Goal: Task Accomplishment & Management: Complete application form

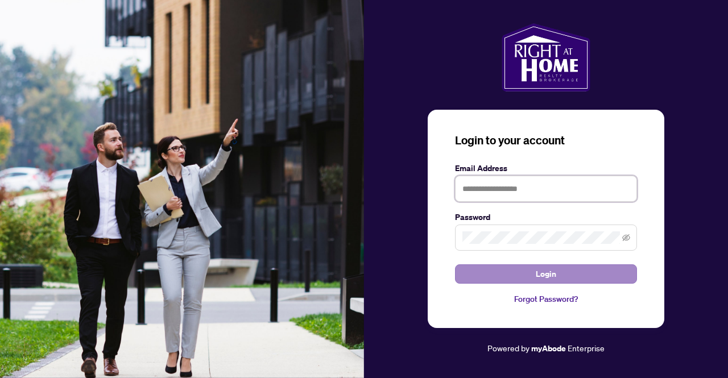
type input "**********"
click at [481, 269] on button "Login" at bounding box center [546, 273] width 182 height 19
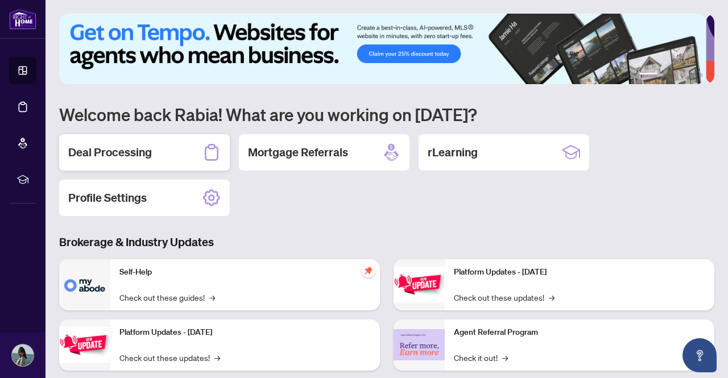
click at [150, 146] on h2 "Deal Processing" at bounding box center [110, 152] width 84 height 16
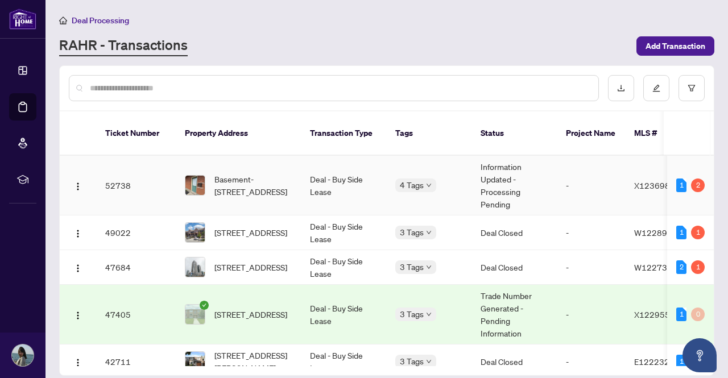
click at [482, 177] on td "Information Updated - Processing Pending" at bounding box center [514, 186] width 85 height 60
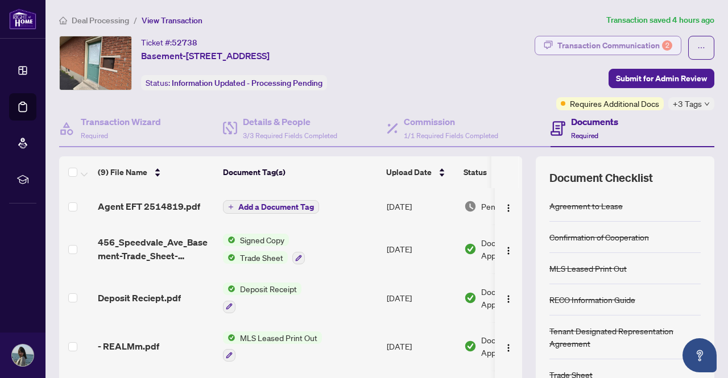
click at [573, 39] on div "Transaction Communication 2" at bounding box center [614, 45] width 115 height 18
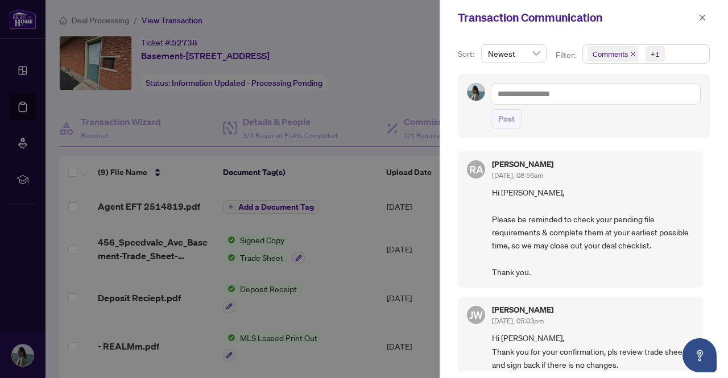
drag, startPoint x: 709, startPoint y: 169, endPoint x: 705, endPoint y: 194, distance: 25.3
click at [705, 194] on div "Sort: Newest Filter: Comments +1 Post RA Rhea Alipio Sep/29/2025, 08:56am Hi Ra…" at bounding box center [584, 206] width 288 height 343
click at [359, 155] on div at bounding box center [364, 189] width 728 height 378
click at [698, 17] on icon "close" at bounding box center [702, 18] width 8 height 8
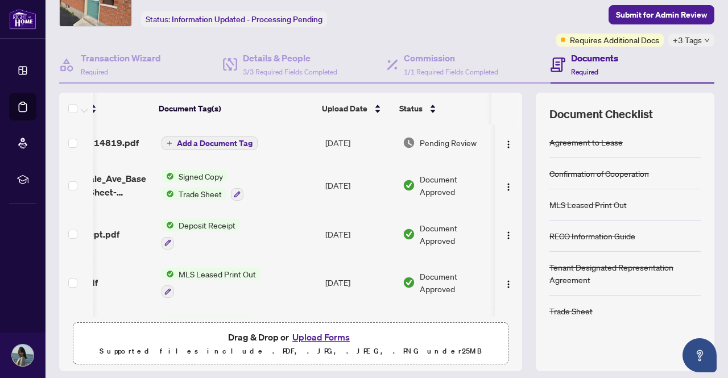
scroll to position [0, 73]
click at [111, 144] on span "Agent EFT 2514819.pdf" at bounding box center [87, 143] width 102 height 14
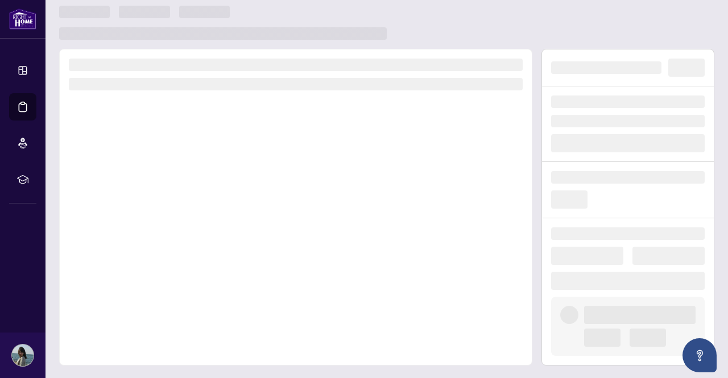
click at [347, 267] on div at bounding box center [295, 207] width 473 height 317
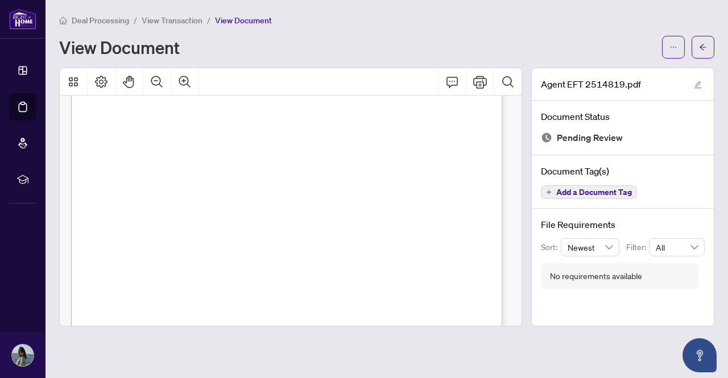
scroll to position [0, 0]
click at [660, 53] on div "View Document" at bounding box center [386, 47] width 655 height 23
click at [669, 52] on span "button" at bounding box center [673, 47] width 8 height 18
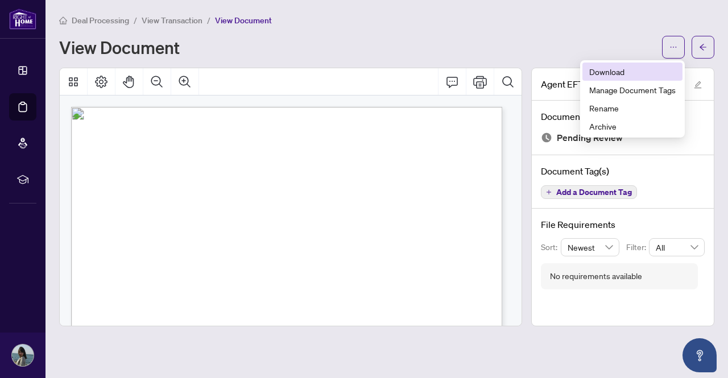
click at [606, 77] on span "Download" at bounding box center [632, 71] width 86 height 13
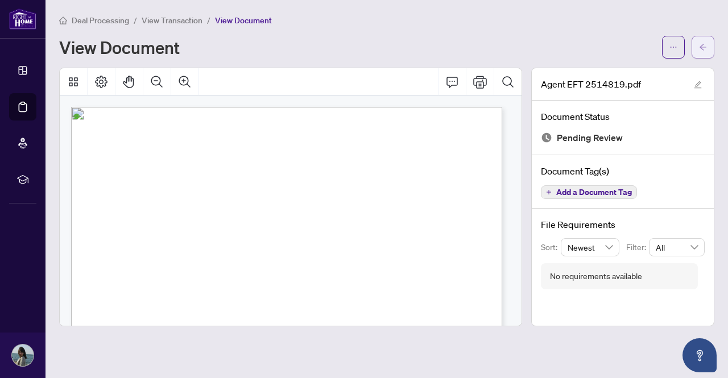
click at [693, 48] on button "button" at bounding box center [703, 47] width 23 height 23
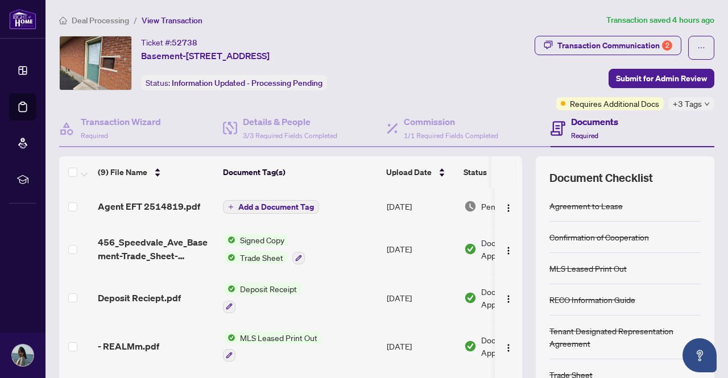
click at [328, 211] on td "Add a Document Tag" at bounding box center [300, 206] width 164 height 36
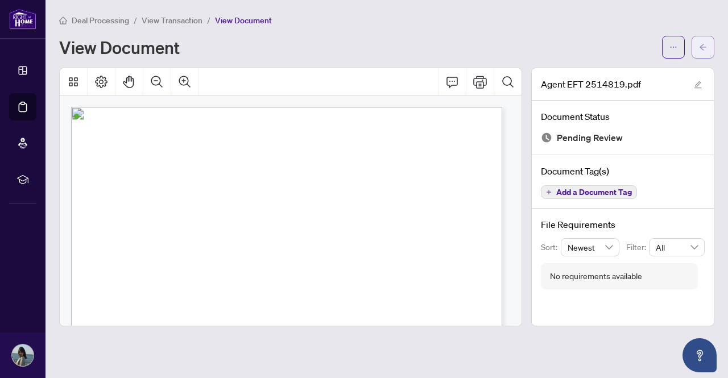
click at [706, 44] on icon "arrow-left" at bounding box center [703, 47] width 8 height 8
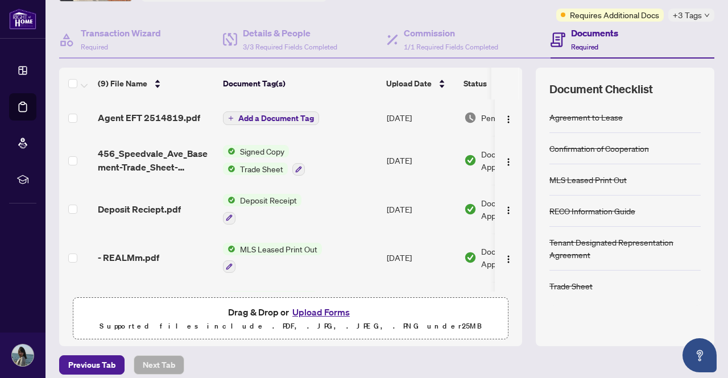
scroll to position [97, 0]
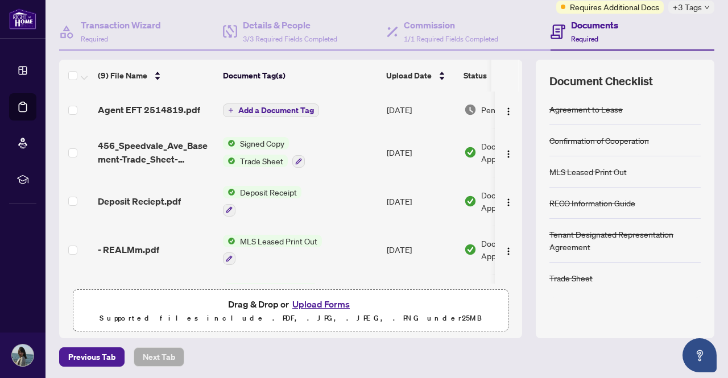
click at [304, 300] on button "Upload Forms" at bounding box center [321, 304] width 64 height 15
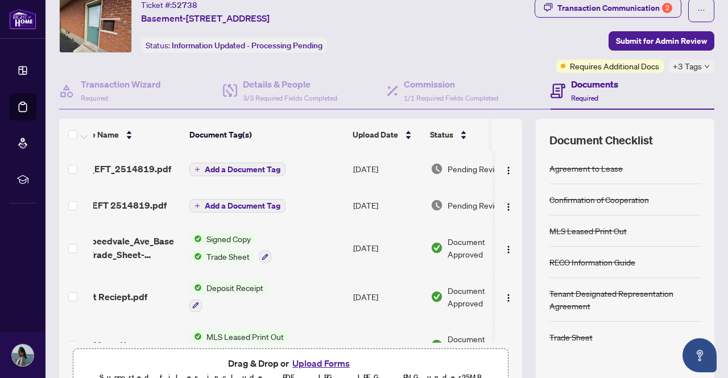
scroll to position [0, 0]
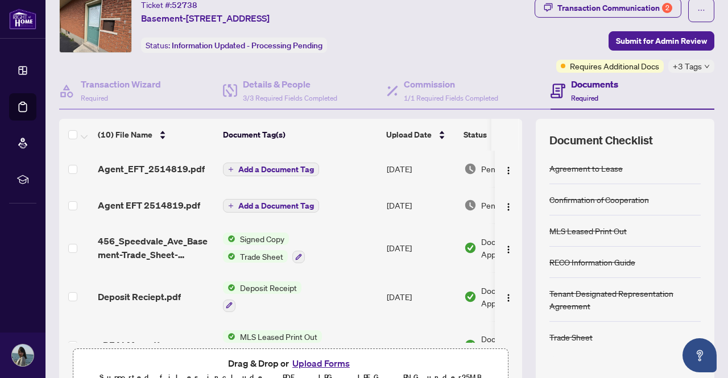
click at [286, 166] on span "Add a Document Tag" at bounding box center [276, 170] width 76 height 8
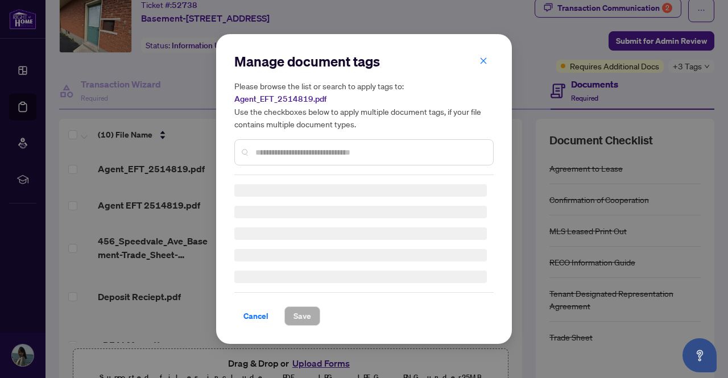
click at [276, 149] on input "text" at bounding box center [369, 152] width 229 height 13
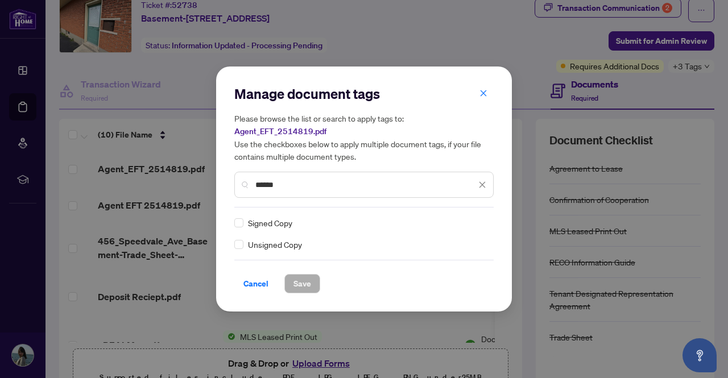
type input "******"
click at [301, 283] on span "Save" at bounding box center [302, 284] width 18 height 18
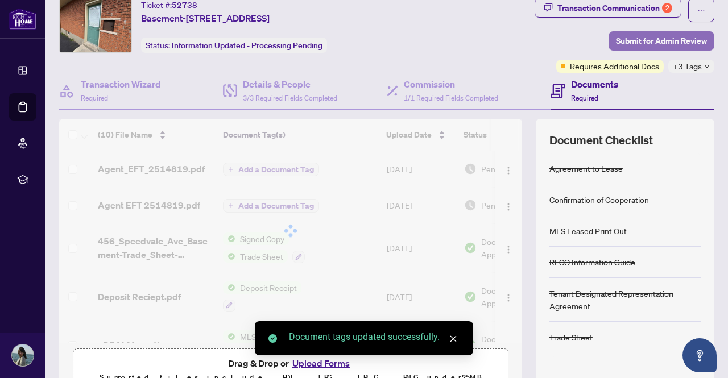
click at [664, 38] on span "Submit for Admin Review" at bounding box center [661, 41] width 91 height 18
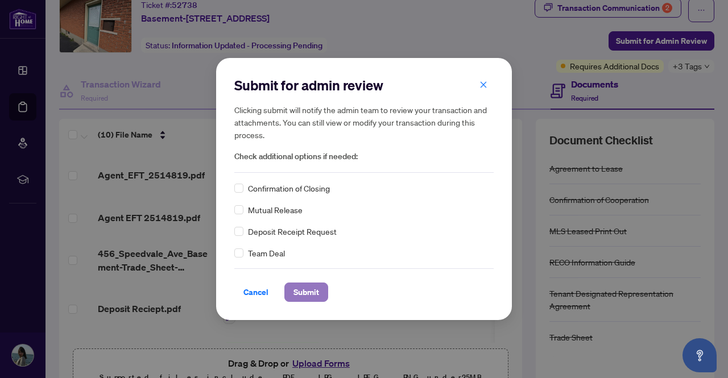
click at [303, 290] on span "Submit" at bounding box center [306, 292] width 26 height 18
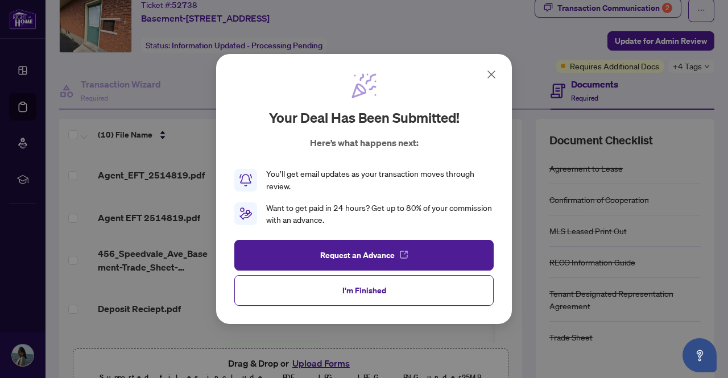
click at [491, 75] on icon at bounding box center [491, 74] width 7 height 7
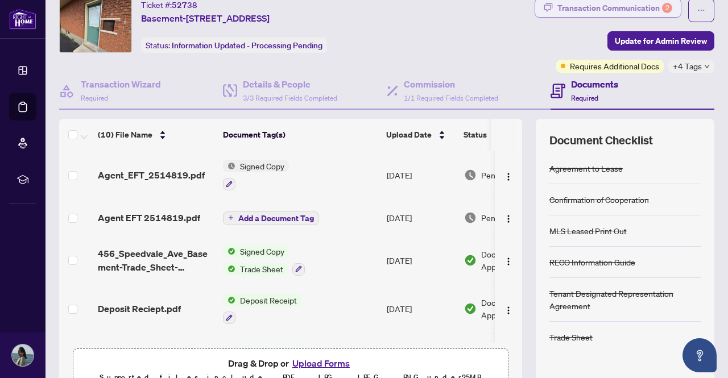
click at [578, 11] on div "Transaction Communication 2" at bounding box center [614, 8] width 115 height 18
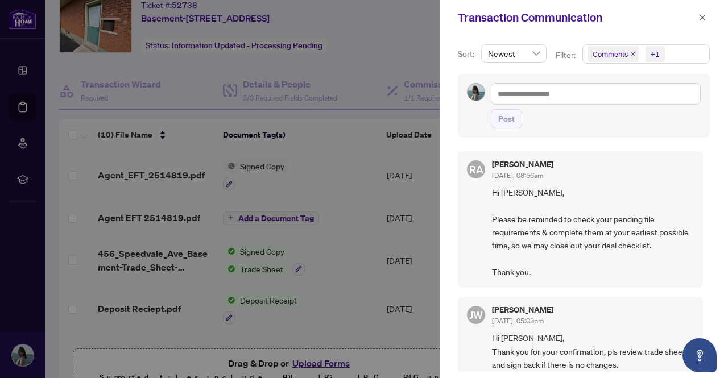
drag, startPoint x: 706, startPoint y: 171, endPoint x: 710, endPoint y: 200, distance: 28.7
click at [710, 200] on div "Sort: Newest Filter: Comments +1 Post RA Rhea Alipio Sep/29/2025, 08:56am Hi Ra…" at bounding box center [584, 206] width 288 height 343
click at [552, 207] on span "Hi Rabia, Please be reminded to check your pending file requirements & complete…" at bounding box center [593, 232] width 202 height 93
click at [702, 16] on icon "close" at bounding box center [703, 17] width 6 height 6
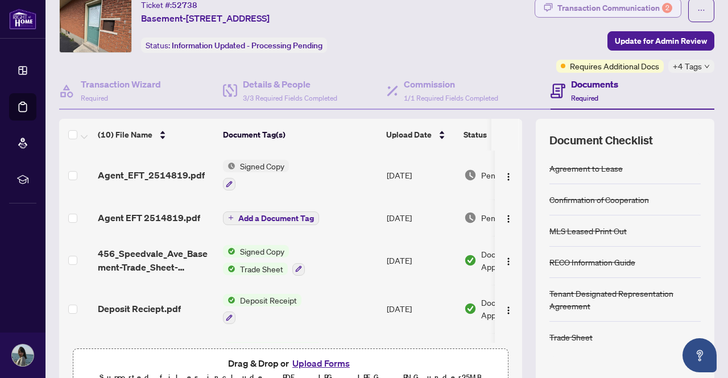
click at [591, 8] on div "Transaction Communication 2" at bounding box center [614, 8] width 115 height 18
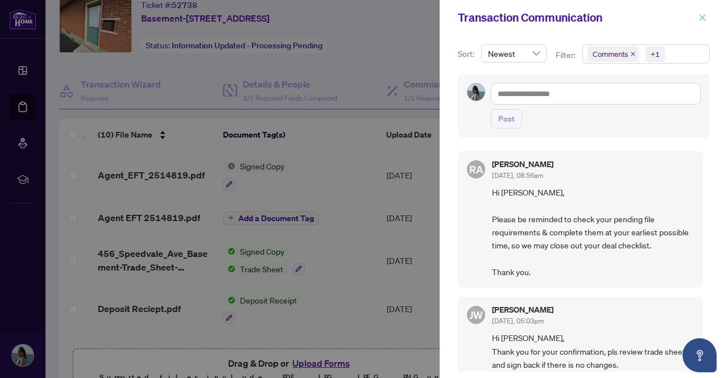
click at [700, 15] on icon "close" at bounding box center [703, 17] width 6 height 6
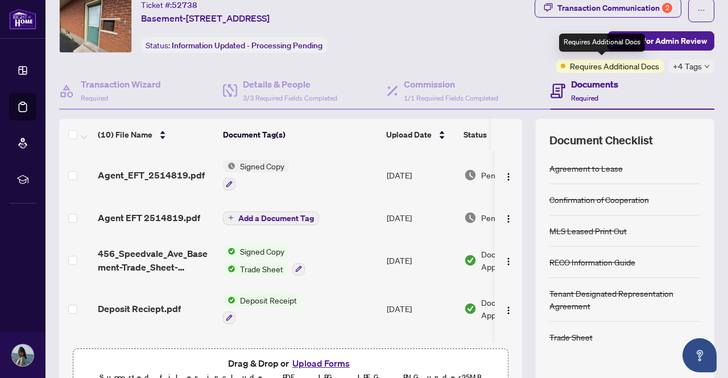
click at [608, 65] on span "Requires Additional Docs" at bounding box center [614, 66] width 89 height 13
click at [691, 67] on span "+4 Tags" at bounding box center [687, 66] width 29 height 13
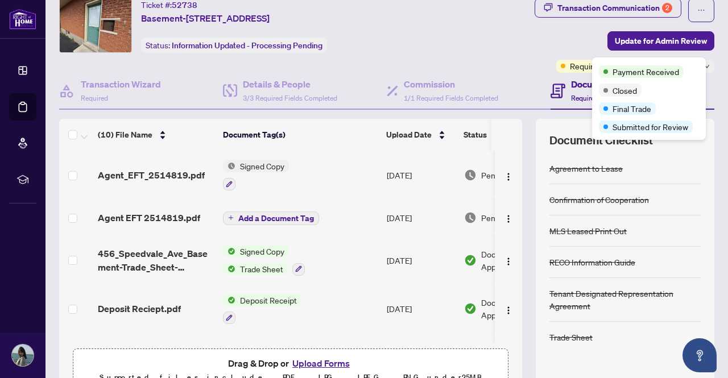
click at [691, 67] on div "Payment Received" at bounding box center [649, 71] width 100 height 14
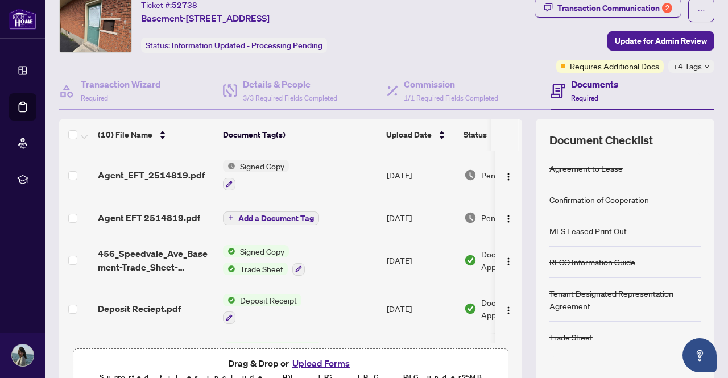
click at [545, 44] on div "Transaction Communication 2 Update for Admin Review Requires Additional Docs +4…" at bounding box center [574, 35] width 282 height 75
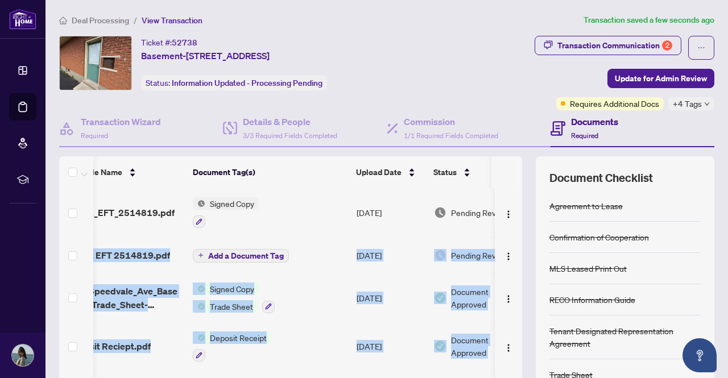
scroll to position [0, 73]
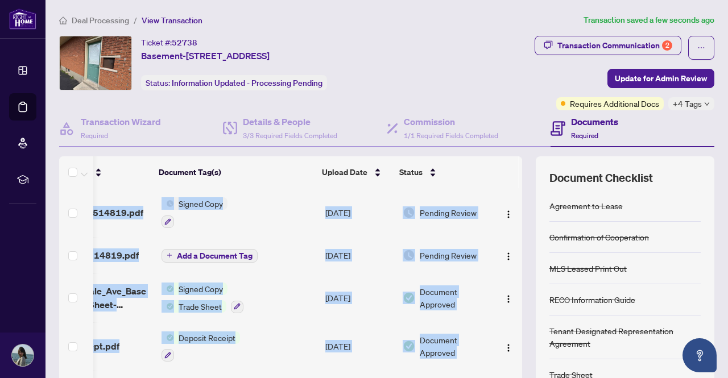
drag, startPoint x: 382, startPoint y: 371, endPoint x: 516, endPoint y: 220, distance: 202.6
click at [516, 220] on div "(10) File Name Document Tag(s) Upload Date Status Agent_EFT_2514819.pdf Signed …" at bounding box center [386, 295] width 655 height 279
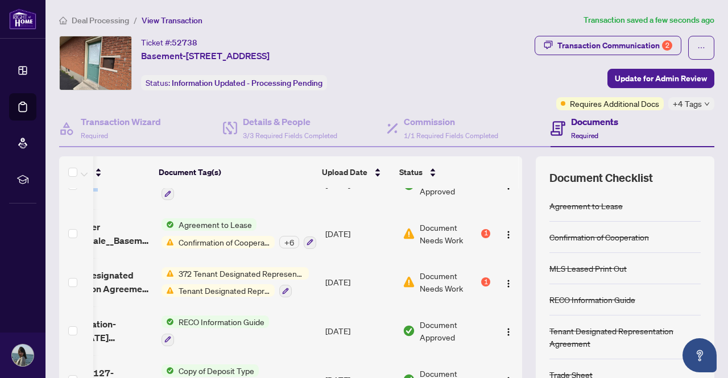
scroll to position [207, 73]
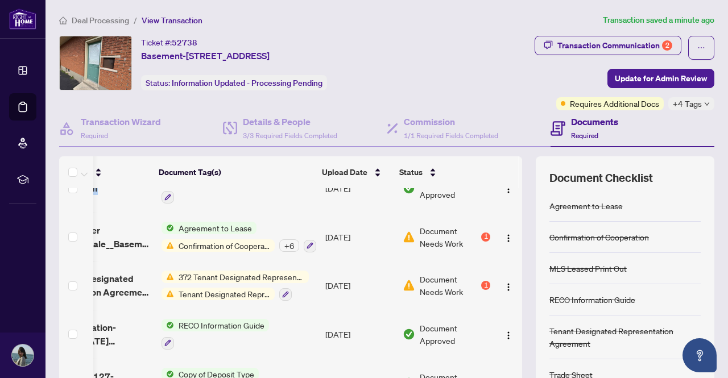
click at [508, 310] on td at bounding box center [508, 334] width 27 height 49
click at [430, 278] on span "Document Needs Work" at bounding box center [449, 285] width 59 height 25
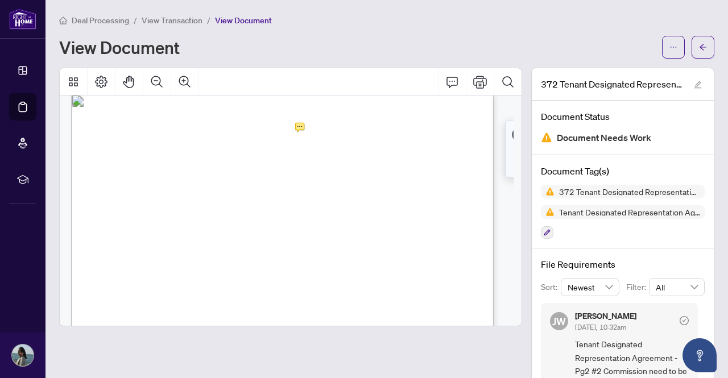
scroll to position [510, 0]
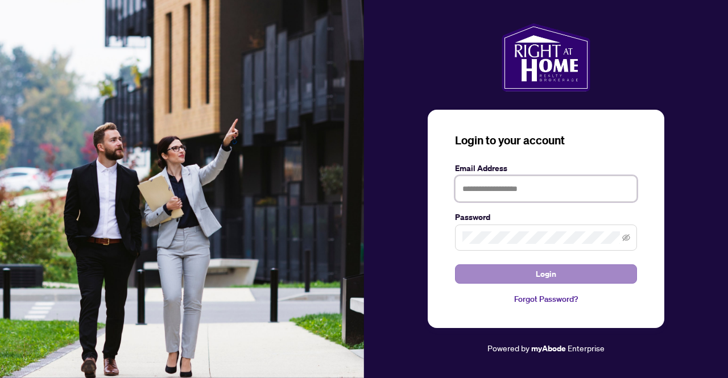
type input "**********"
click at [534, 275] on button "Login" at bounding box center [546, 273] width 182 height 19
type input "**********"
click at [465, 270] on button "Login" at bounding box center [546, 273] width 182 height 19
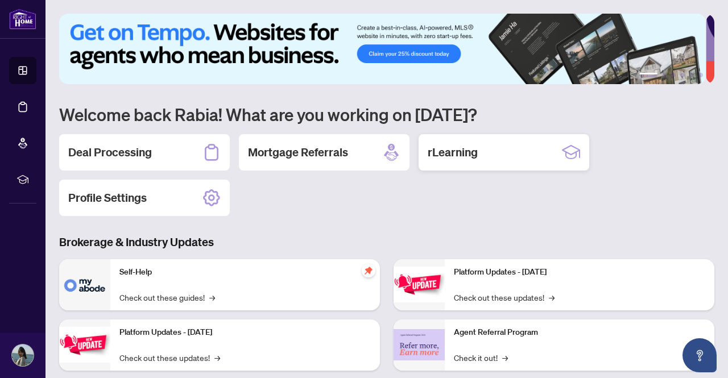
click at [453, 156] on h2 "rLearning" at bounding box center [453, 152] width 50 height 16
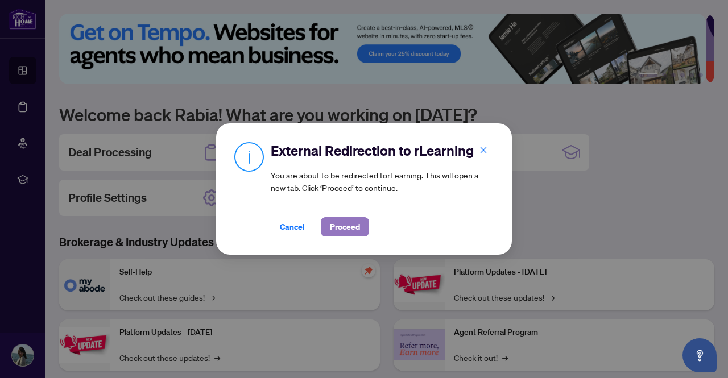
click at [354, 233] on span "Proceed" at bounding box center [345, 227] width 30 height 18
